Goal: Information Seeking & Learning: Find specific fact

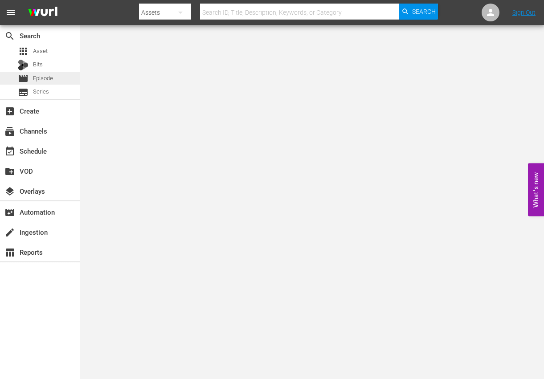
click at [42, 78] on span "Episode" at bounding box center [43, 78] width 20 height 9
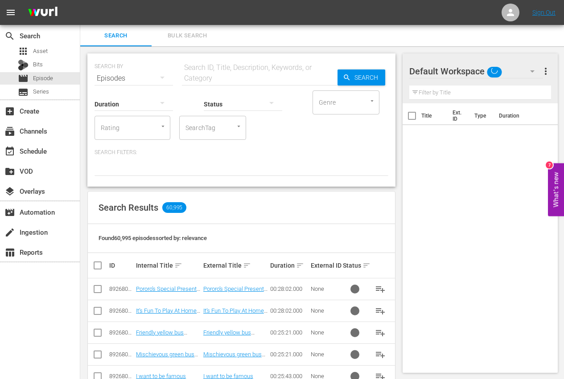
click at [230, 72] on input "text" at bounding box center [259, 78] width 155 height 21
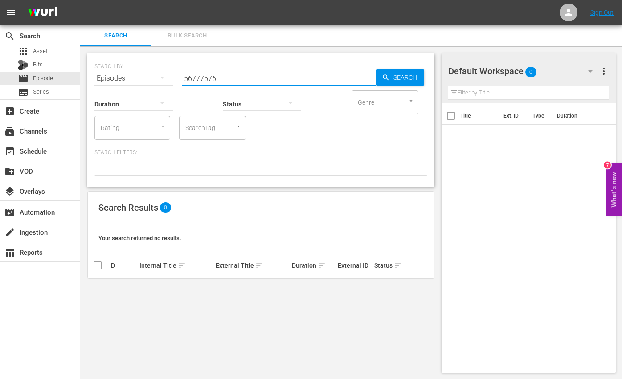
click at [148, 75] on div "Episodes" at bounding box center [133, 78] width 78 height 25
click at [326, 168] on div "Channels Series Episodes Bits Assets" at bounding box center [311, 189] width 622 height 379
drag, startPoint x: 210, startPoint y: 78, endPoint x: 119, endPoint y: 62, distance: 93.1
click at [120, 62] on div "SEARCH BY Search By Episodes Search ID, Title, Description, Keywords, or Catego…" at bounding box center [260, 73] width 333 height 32
type input "tayo generic"
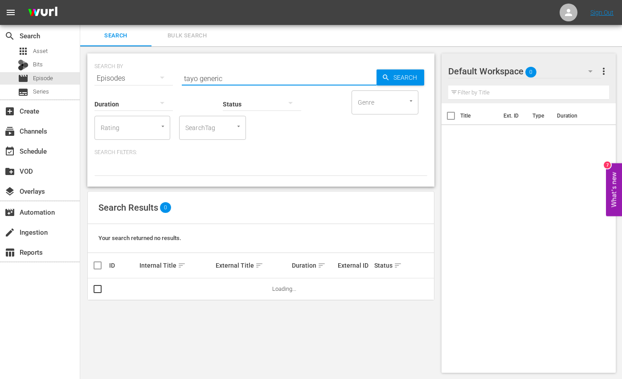
click at [307, 192] on div "Search Results 0" at bounding box center [261, 208] width 346 height 33
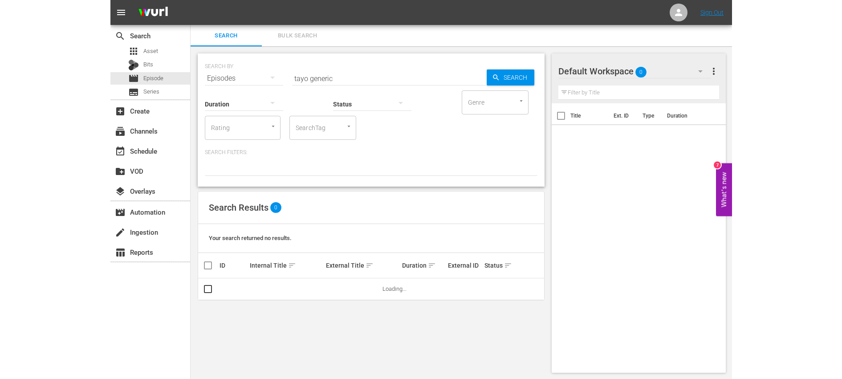
scroll to position [1, 0]
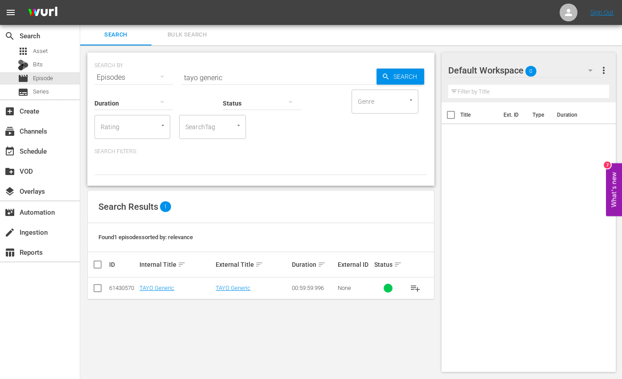
click at [116, 288] on div "61430570" at bounding box center [123, 288] width 28 height 7
click at [57, 79] on div "movie Episode" at bounding box center [40, 78] width 80 height 12
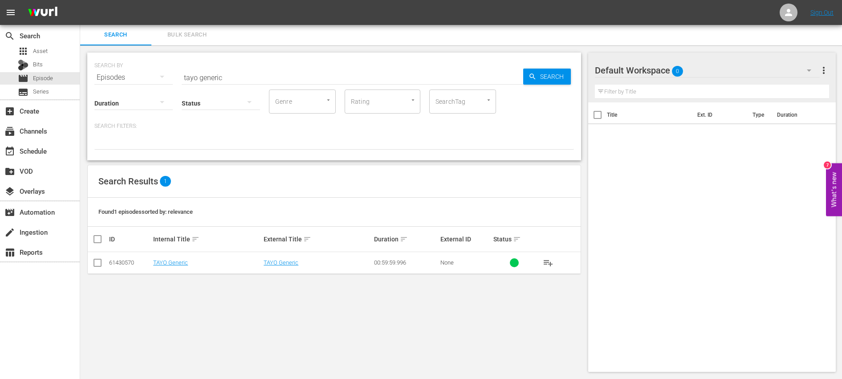
scroll to position [0, 0]
click at [544, 74] on div "Default Workspace 0" at bounding box center [707, 71] width 225 height 25
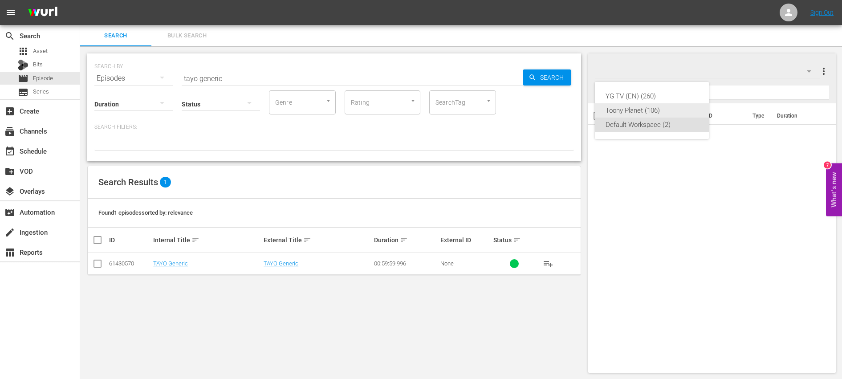
click at [544, 108] on div "Toony Planet (106)" at bounding box center [652, 110] width 93 height 14
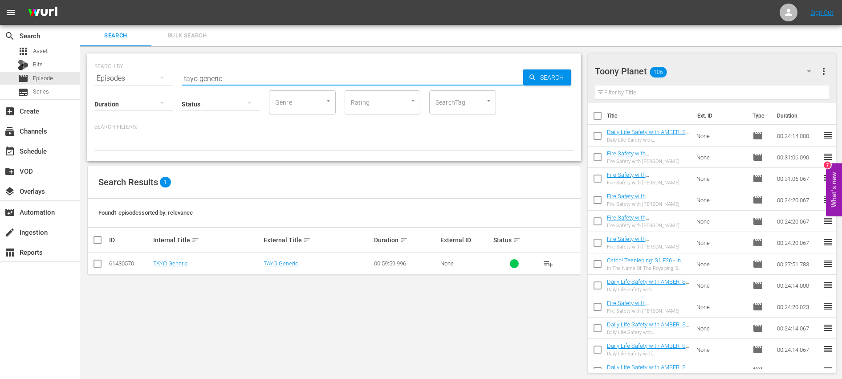
click at [244, 73] on input "tayo generic" at bounding box center [353, 78] width 342 height 21
click at [263, 70] on input "text" at bounding box center [353, 78] width 342 height 21
click at [250, 82] on input "text" at bounding box center [353, 78] width 342 height 21
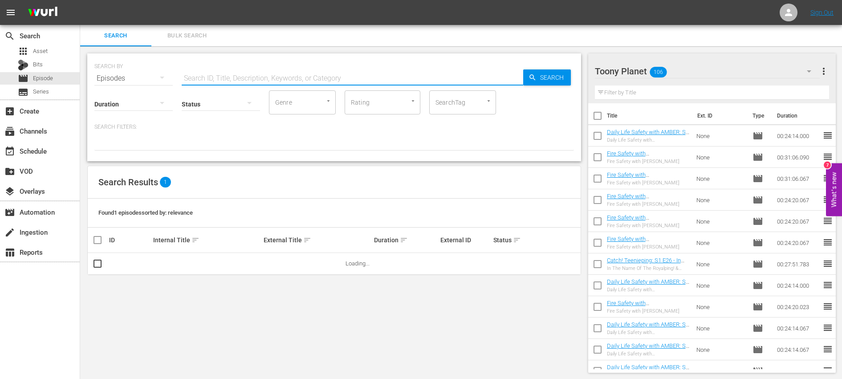
drag, startPoint x: 181, startPoint y: 144, endPoint x: 205, endPoint y: 155, distance: 25.7
click at [181, 144] on div at bounding box center [334, 142] width 480 height 15
click at [47, 63] on div "Bits" at bounding box center [40, 65] width 80 height 12
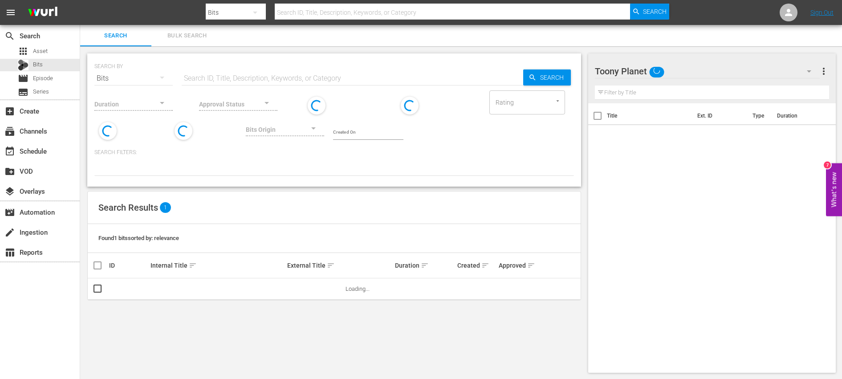
click at [38, 85] on div "apps Asset Bits movie Episode subtitles Series" at bounding box center [40, 71] width 80 height 53
click at [47, 78] on span "Episode" at bounding box center [43, 78] width 20 height 9
